Goal: Task Accomplishment & Management: Use online tool/utility

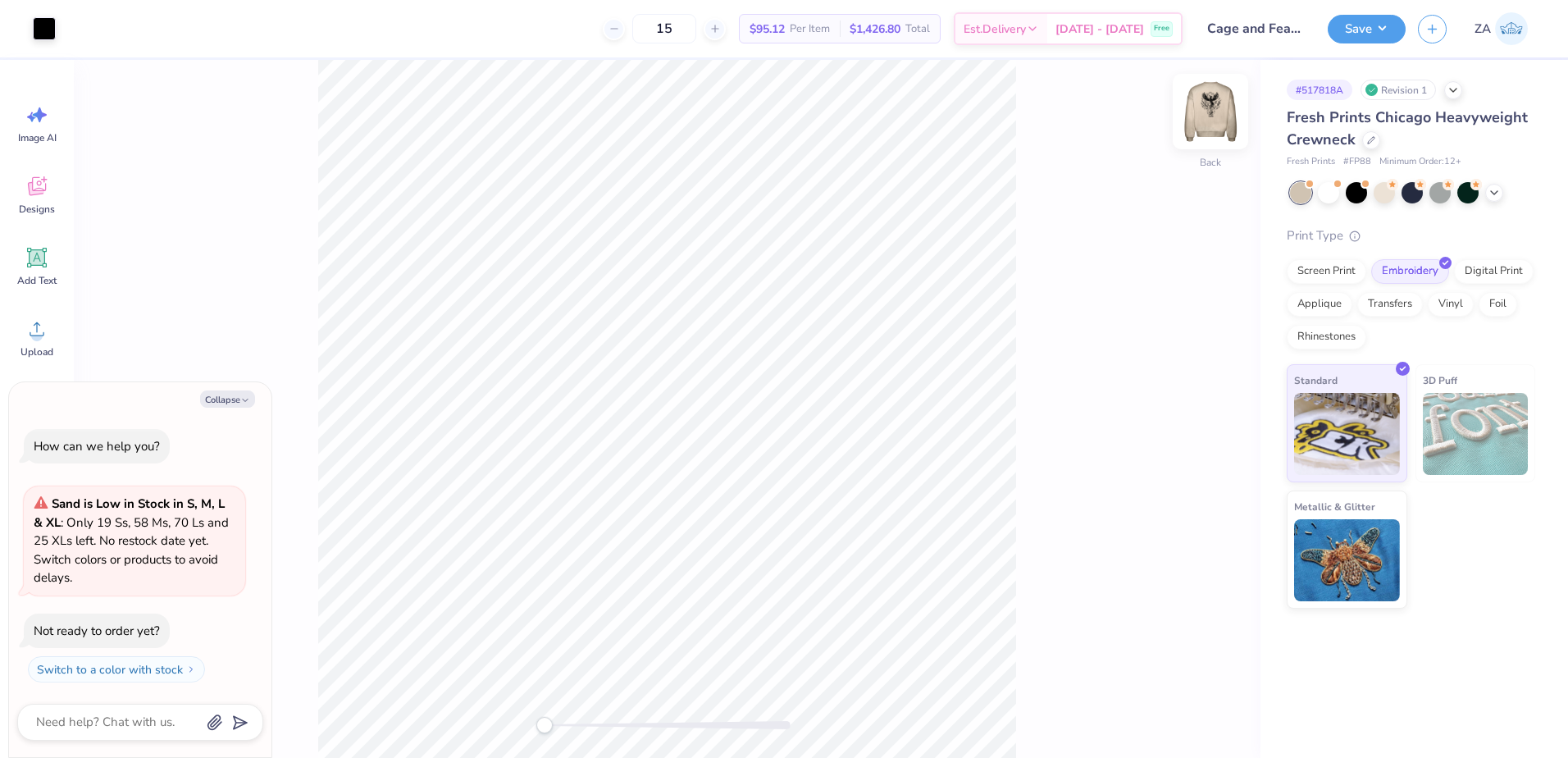
click at [1202, 126] on img at bounding box center [1210, 112] width 66 height 66
click at [11, 263] on div "Add Text" at bounding box center [37, 266] width 59 height 62
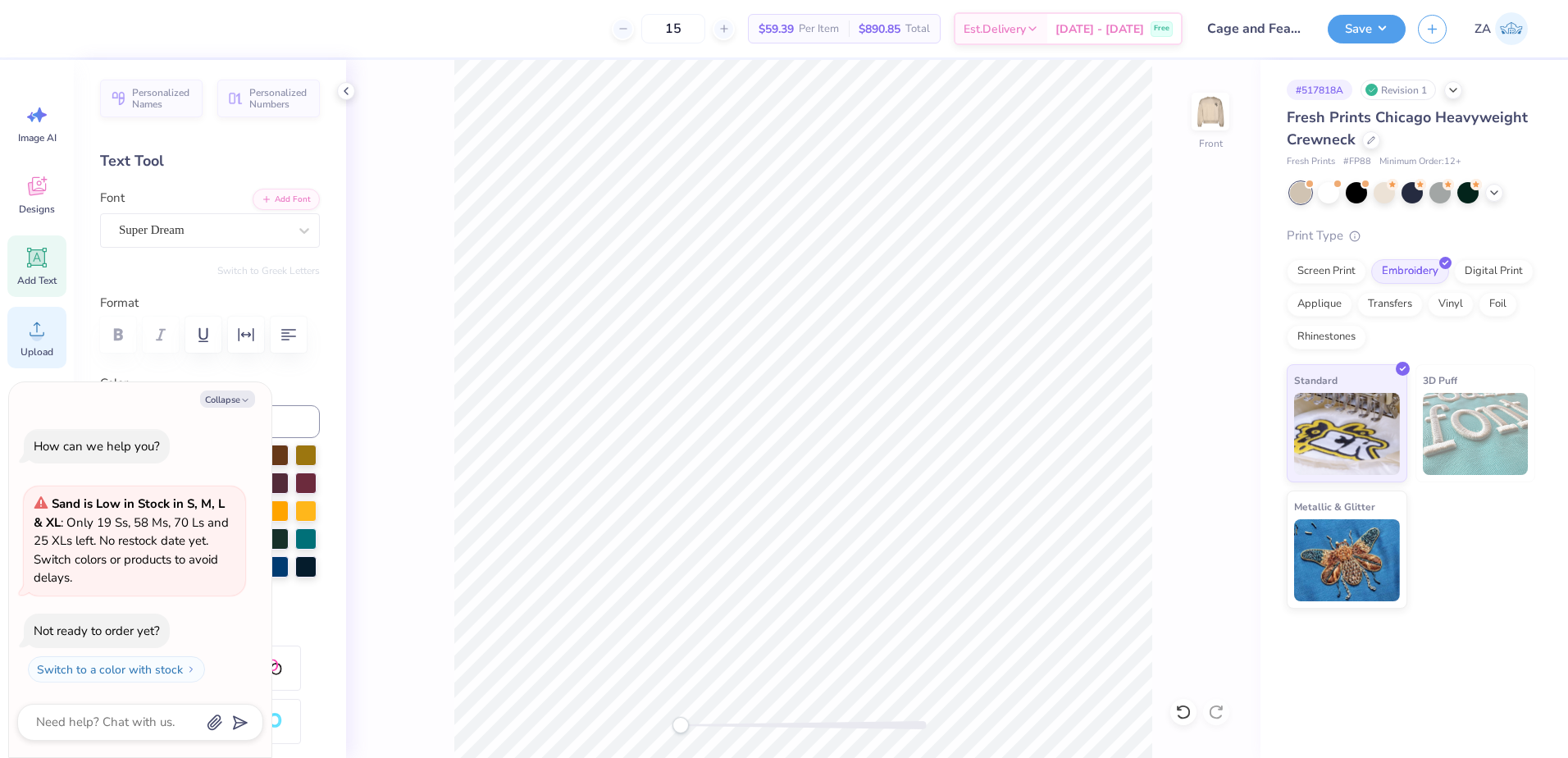
click at [26, 343] on div "Upload" at bounding box center [37, 337] width 59 height 62
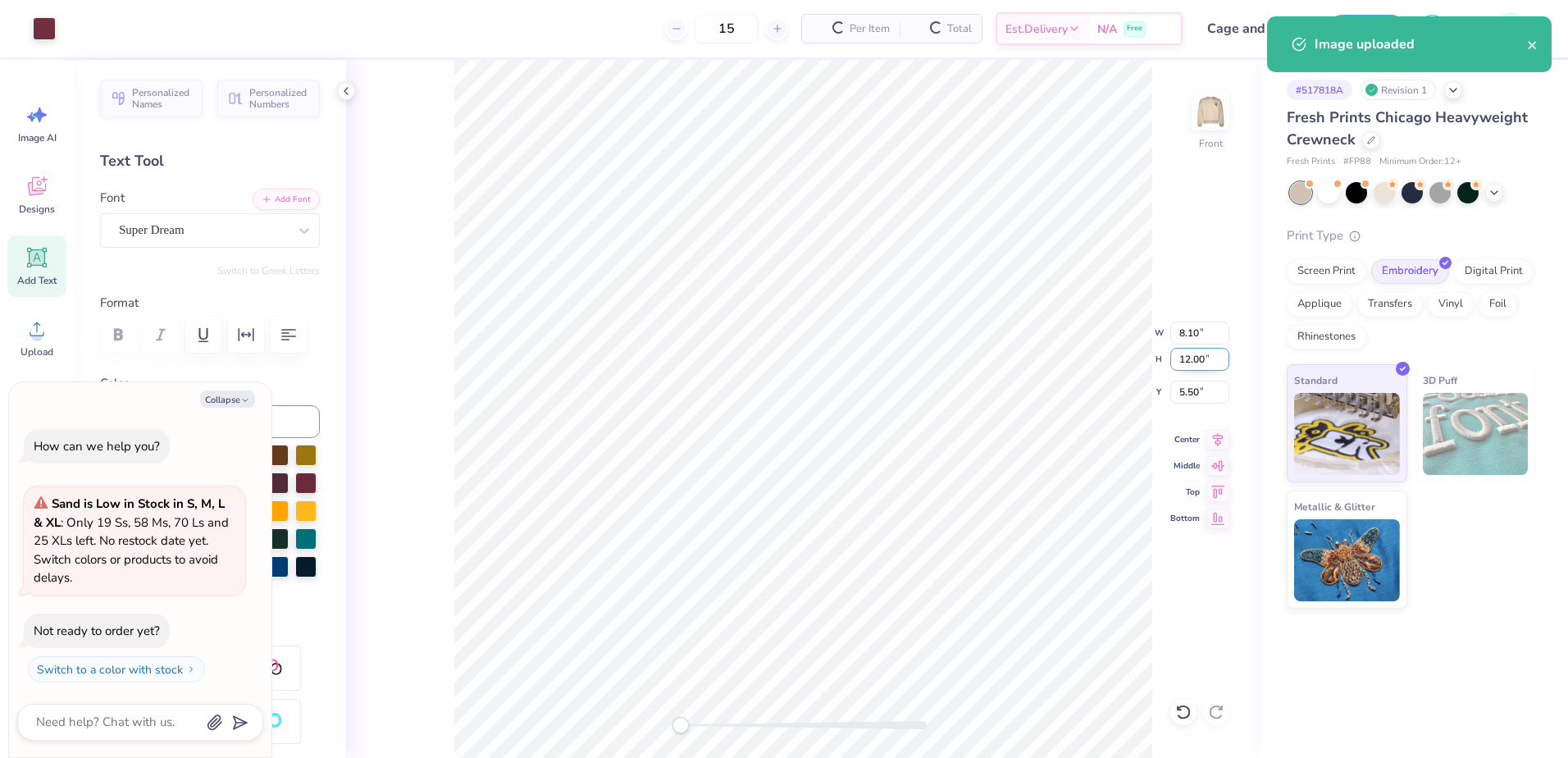
type textarea "x"
drag, startPoint x: 1203, startPoint y: 394, endPoint x: 1179, endPoint y: 394, distance: 24.0
click at [1179, 394] on input "5.50" at bounding box center [1200, 392] width 59 height 23
type input "3.00"
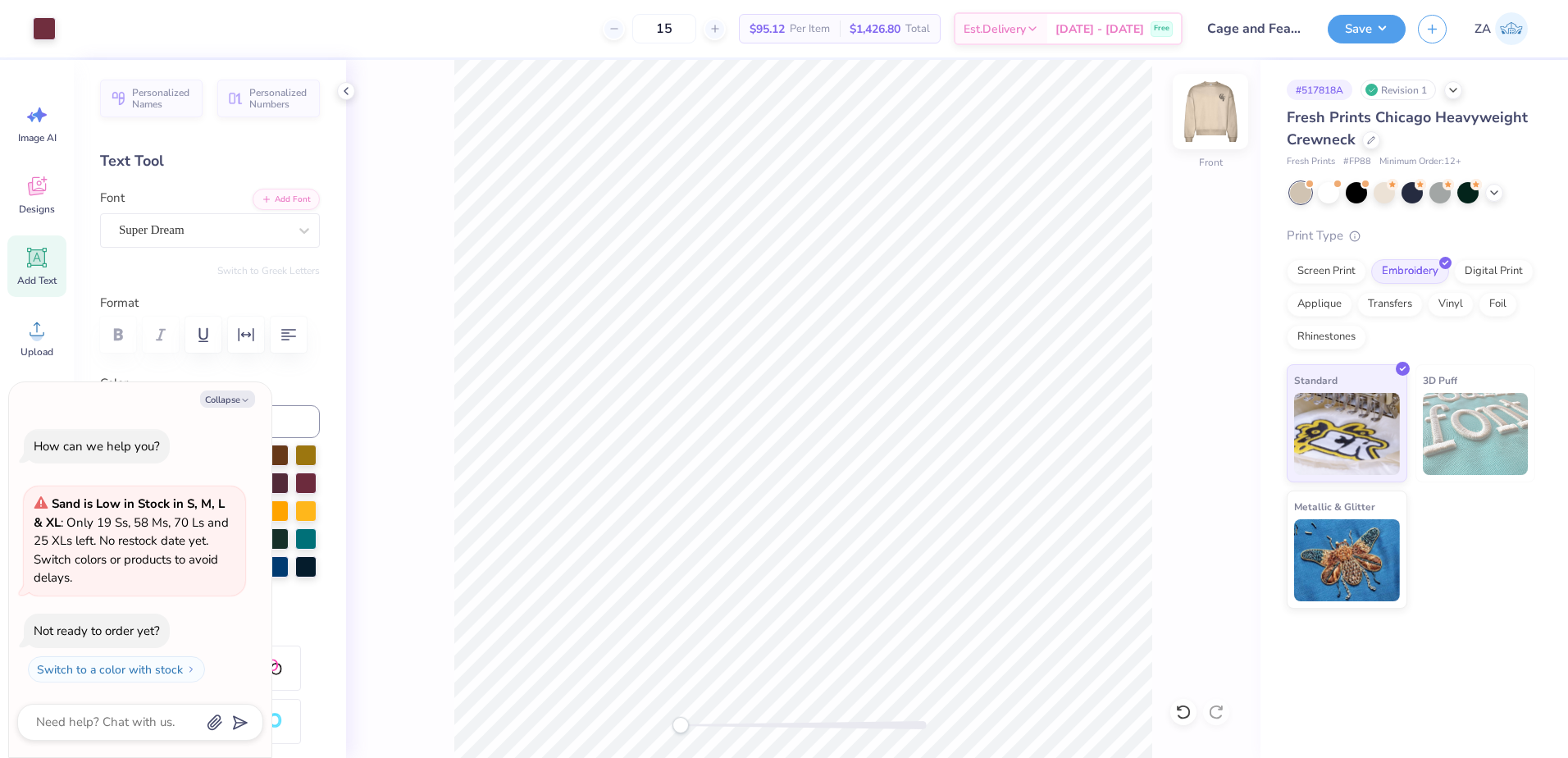
click at [1226, 129] on img at bounding box center [1210, 112] width 66 height 66
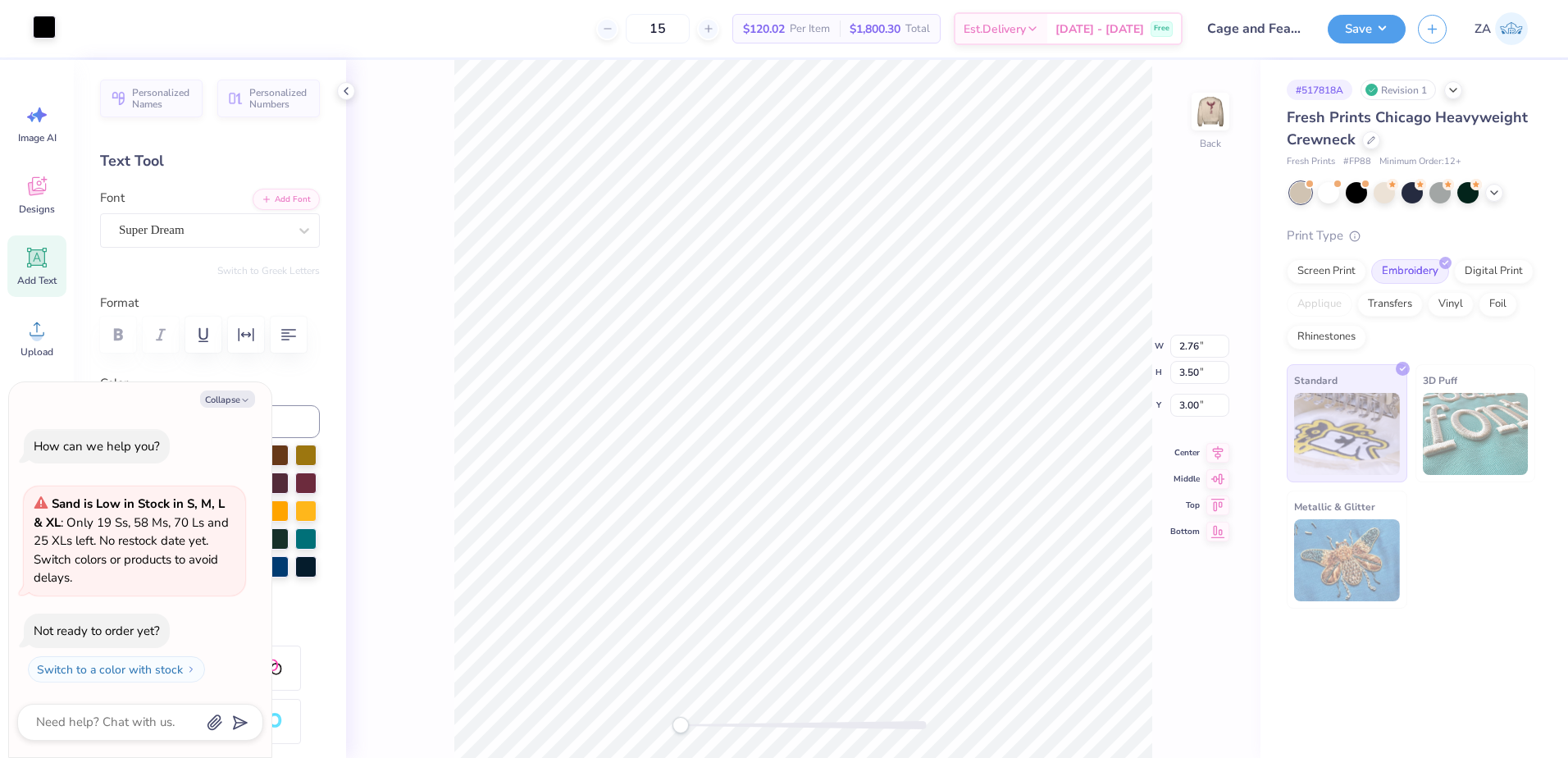
click at [51, 22] on div at bounding box center [44, 27] width 23 height 23
type textarea "x"
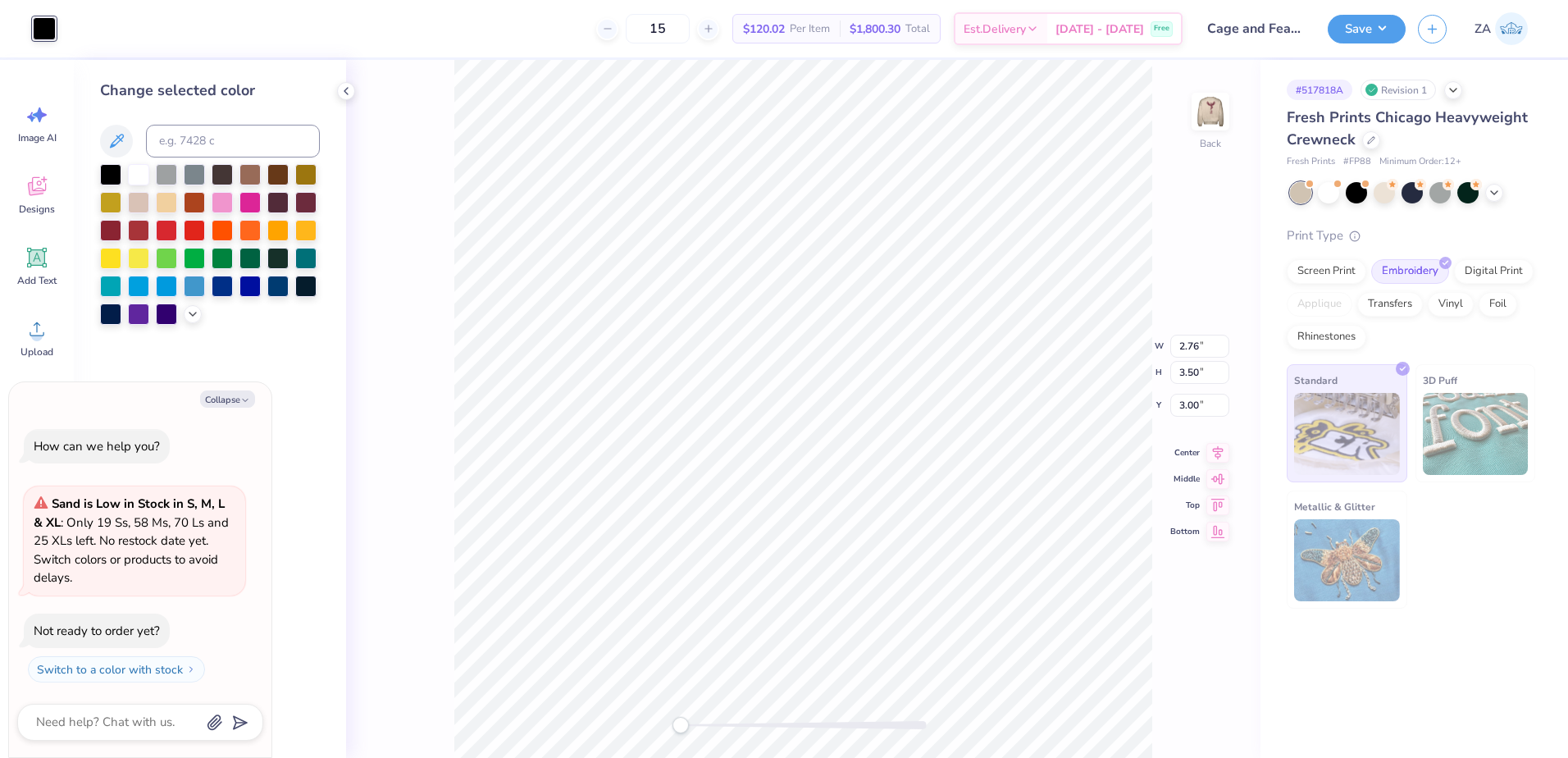
click at [173, 122] on div "Change selected color" at bounding box center [209, 202] width 220 height 245
click at [185, 135] on input at bounding box center [233, 142] width 174 height 33
type input "505"
type textarea "x"
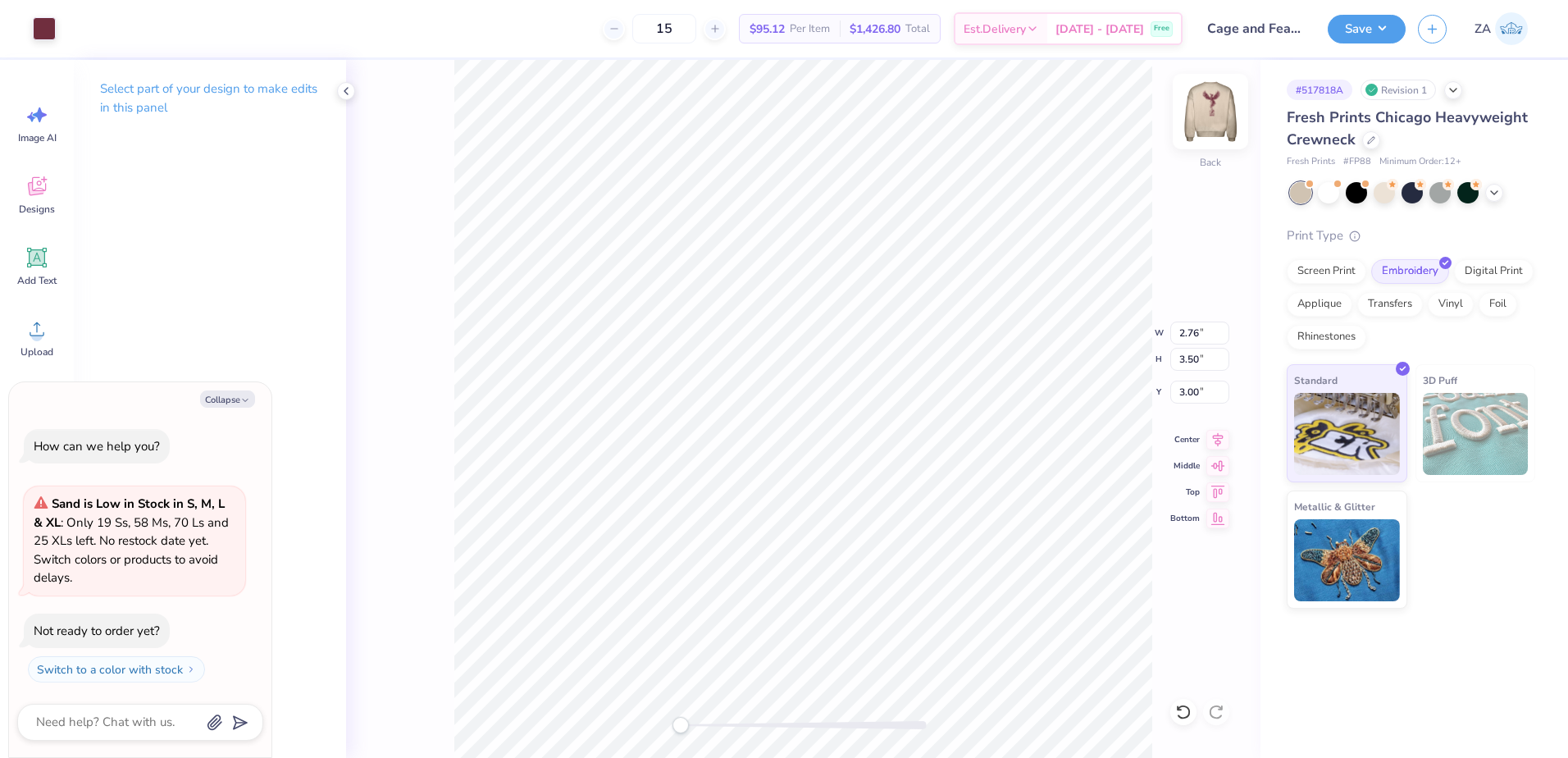
click at [1213, 140] on div "Back" at bounding box center [1209, 122] width 37 height 58
type textarea "x"
type input "2.64"
type input "3.34"
type input "4.74"
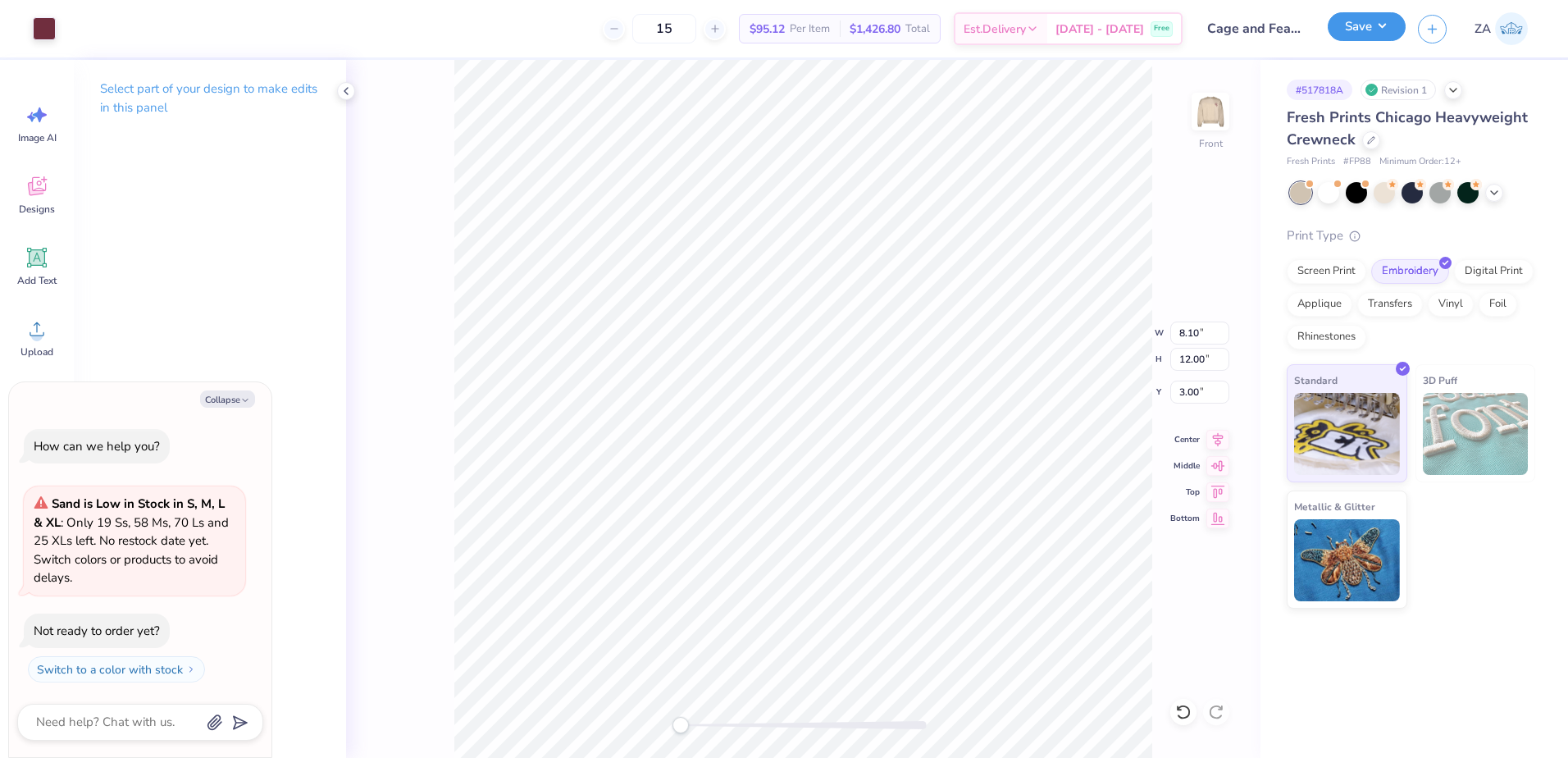
click at [1360, 38] on button "Save" at bounding box center [1367, 26] width 78 height 29
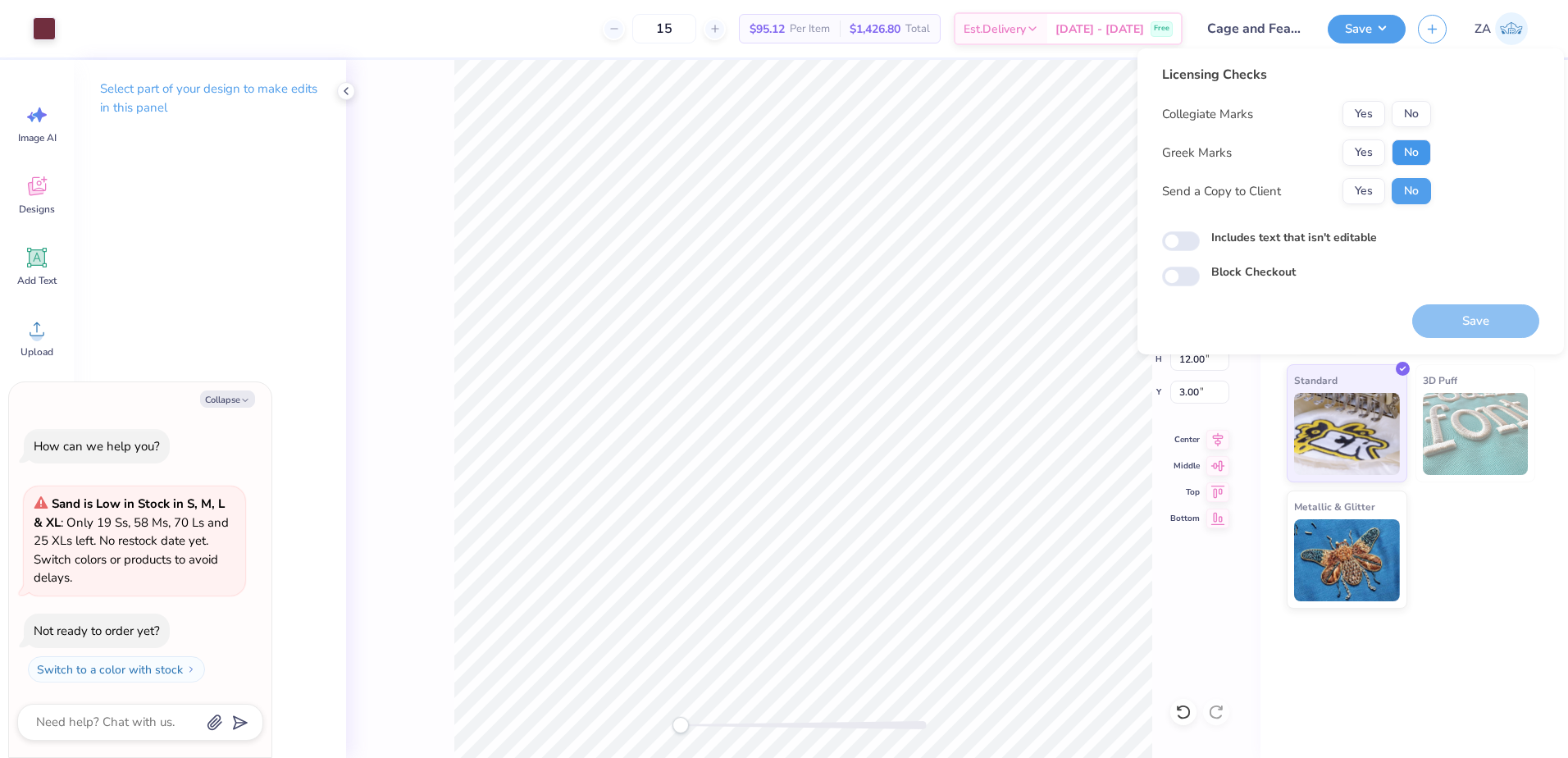
click at [1398, 141] on button "No" at bounding box center [1411, 153] width 39 height 26
click at [1409, 118] on button "No" at bounding box center [1411, 114] width 39 height 26
click at [1458, 344] on div "Licensing Checks Collegiate Marks Yes No Greek Marks Yes No Send a Copy to Clie…" at bounding box center [1350, 201] width 426 height 306
click at [1411, 327] on div "Licensing Checks Collegiate Marks Yes No Greek Marks Yes No Send a Copy to Clie…" at bounding box center [1350, 201] width 377 height 274
click at [1428, 320] on button "Save" at bounding box center [1476, 320] width 127 height 34
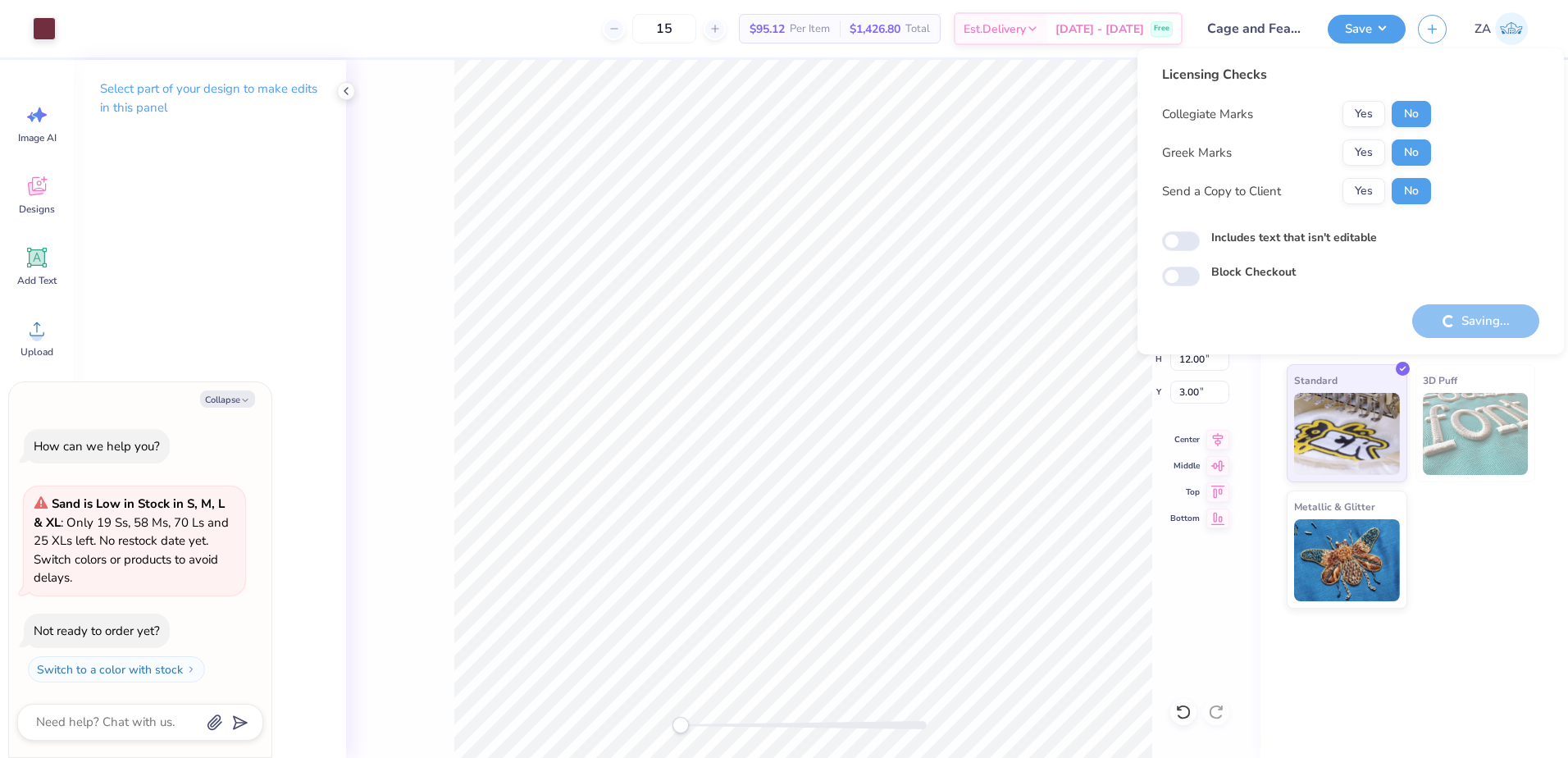
type textarea "x"
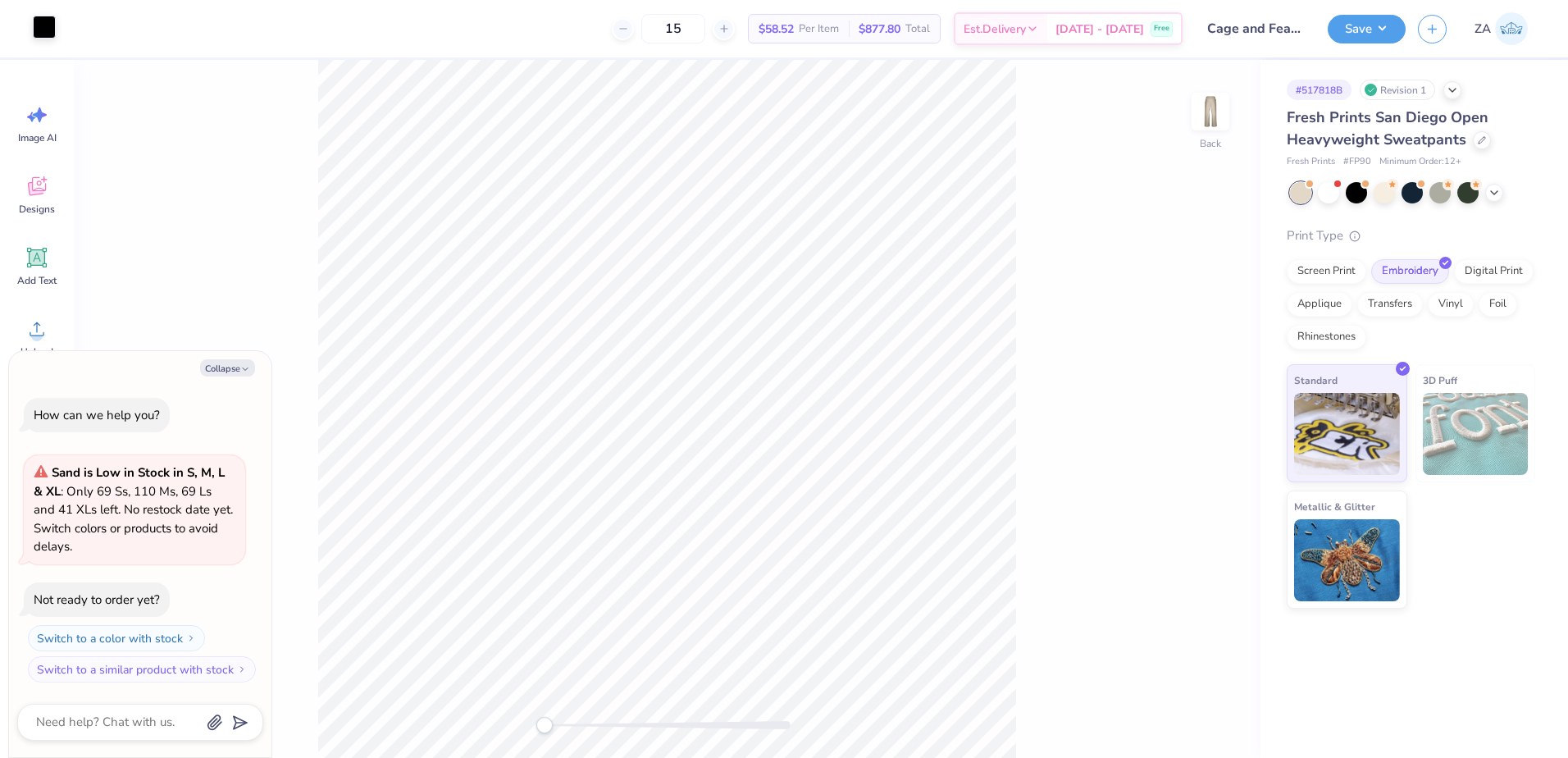
click at [50, 29] on div at bounding box center [44, 27] width 23 height 23
type textarea "x"
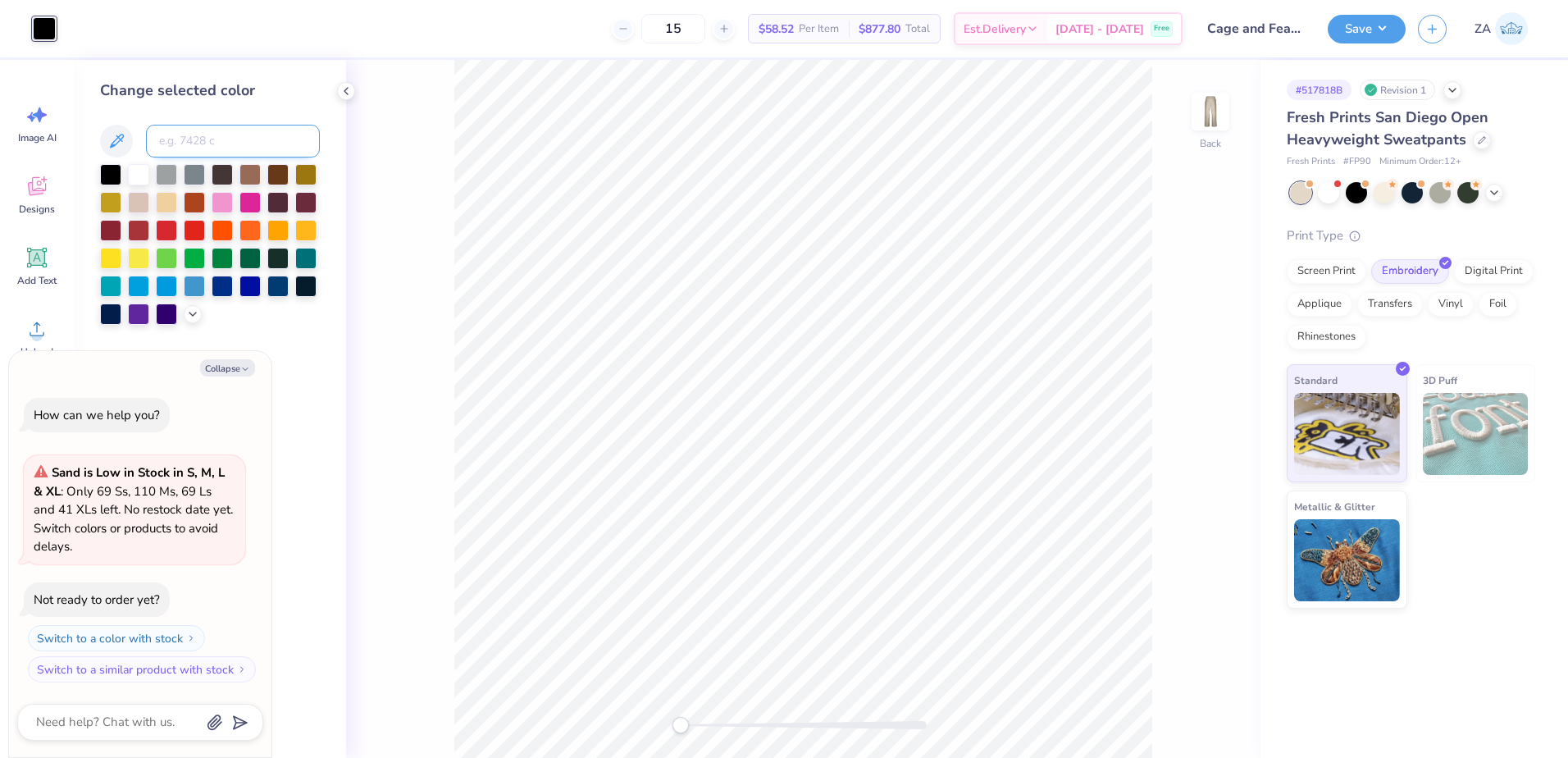
click at [190, 138] on input at bounding box center [233, 142] width 174 height 33
type input "505"
type textarea "x"
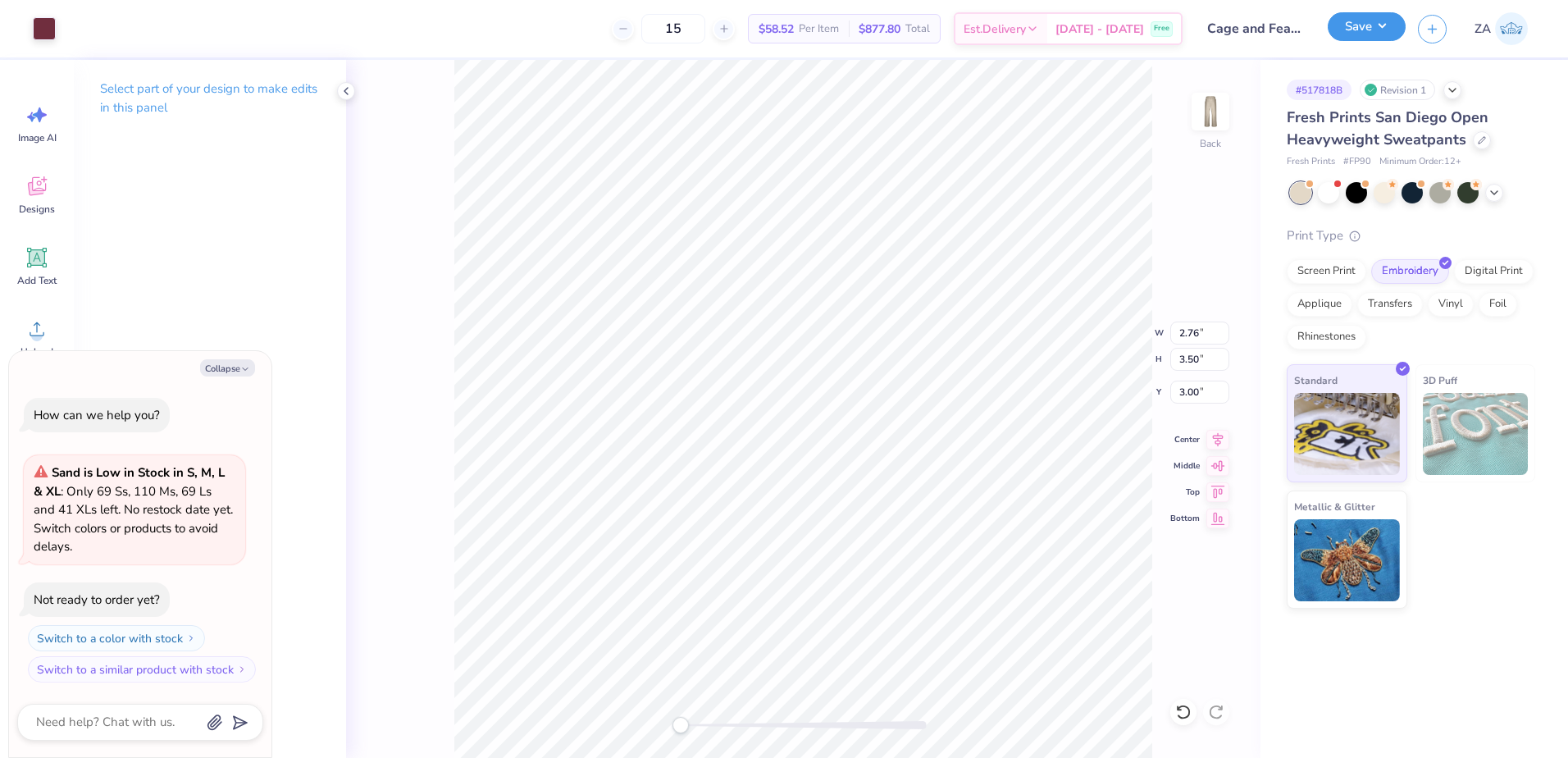
click at [1368, 35] on button "Save" at bounding box center [1367, 26] width 78 height 29
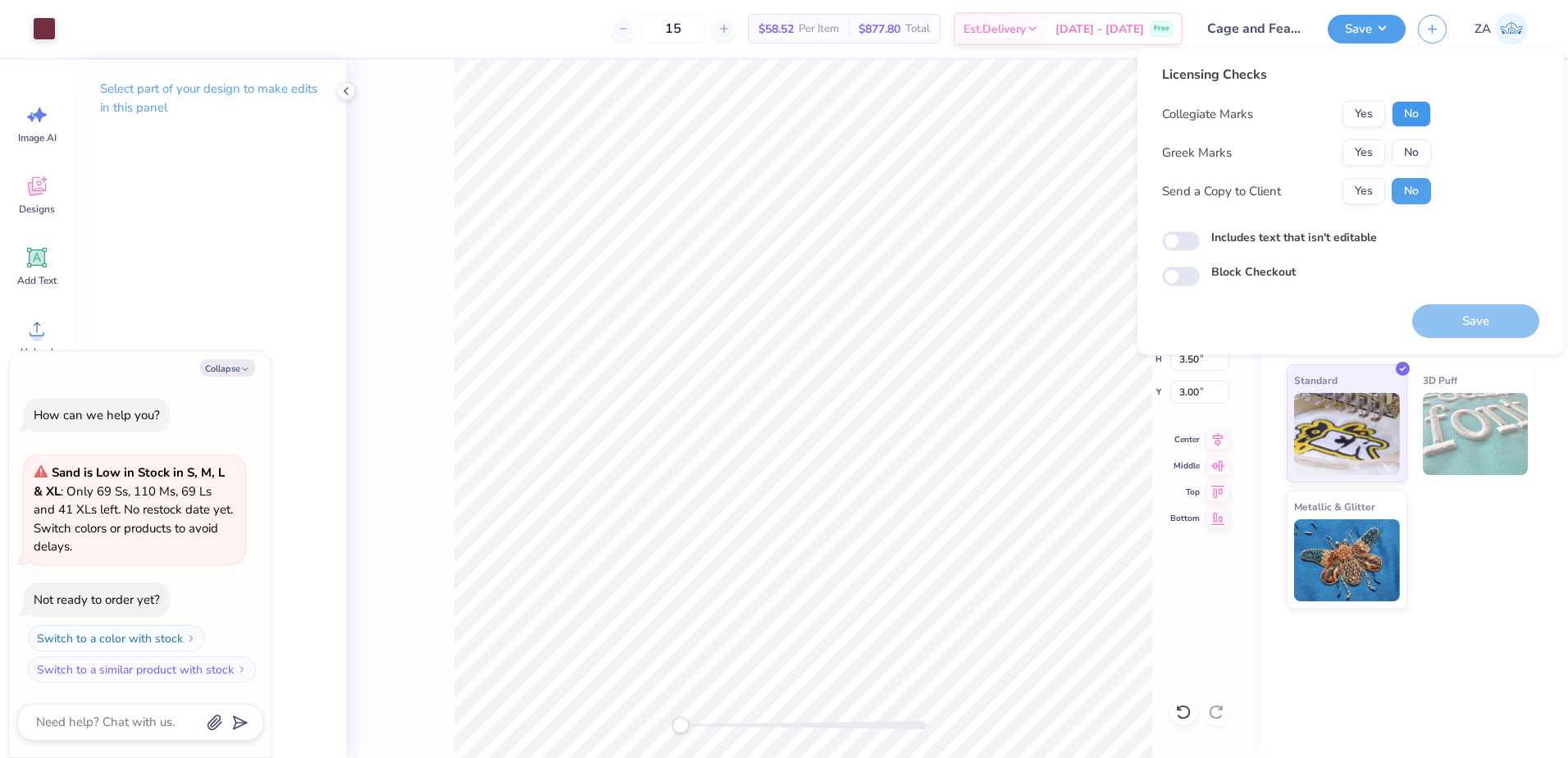
click at [1420, 109] on button "No" at bounding box center [1411, 114] width 39 height 26
click at [1415, 149] on button "No" at bounding box center [1411, 153] width 39 height 26
click at [1453, 310] on button "Save" at bounding box center [1476, 320] width 127 height 34
type textarea "x"
